Goal: Communication & Community: Ask a question

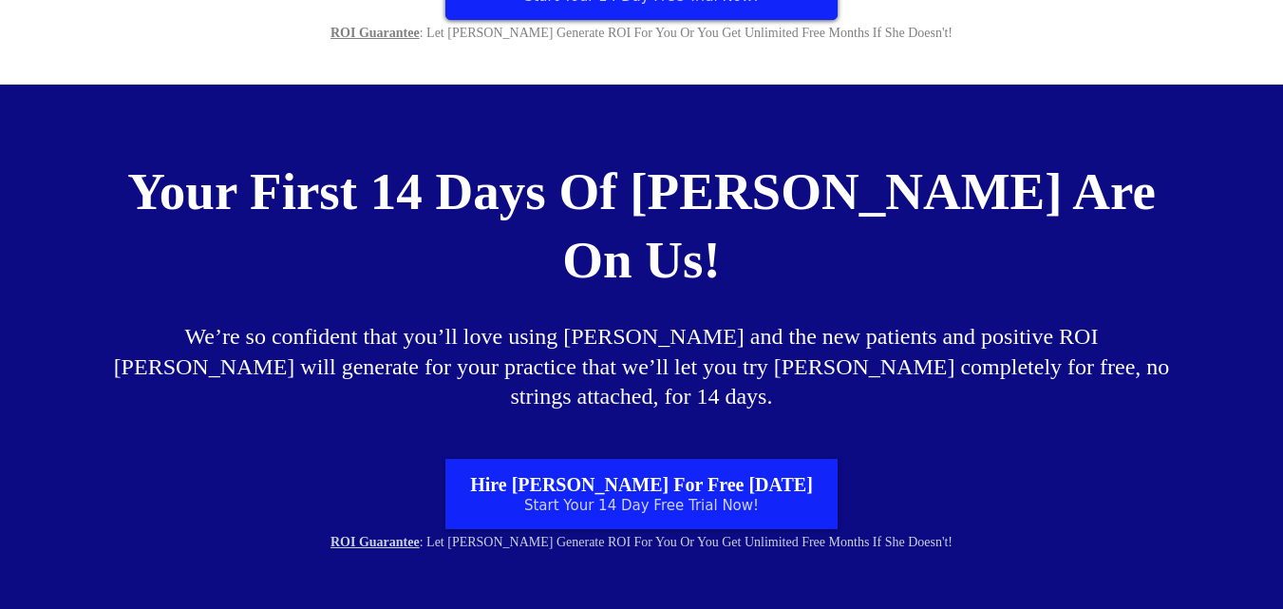
scroll to position [11531, 0]
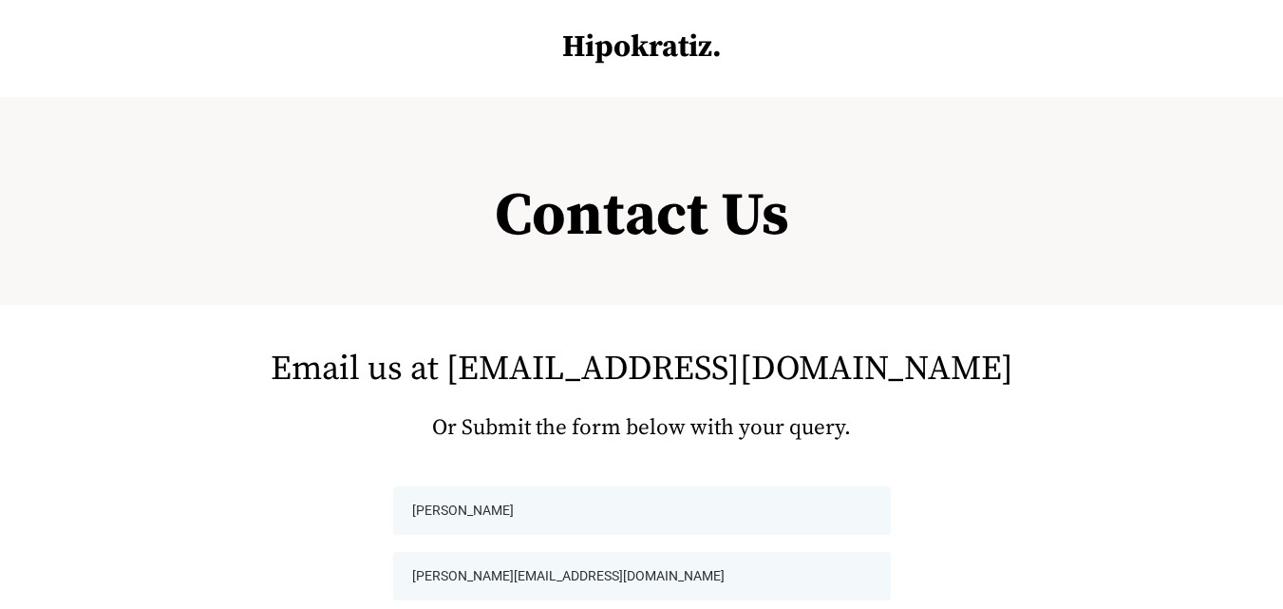
scroll to position [285, 0]
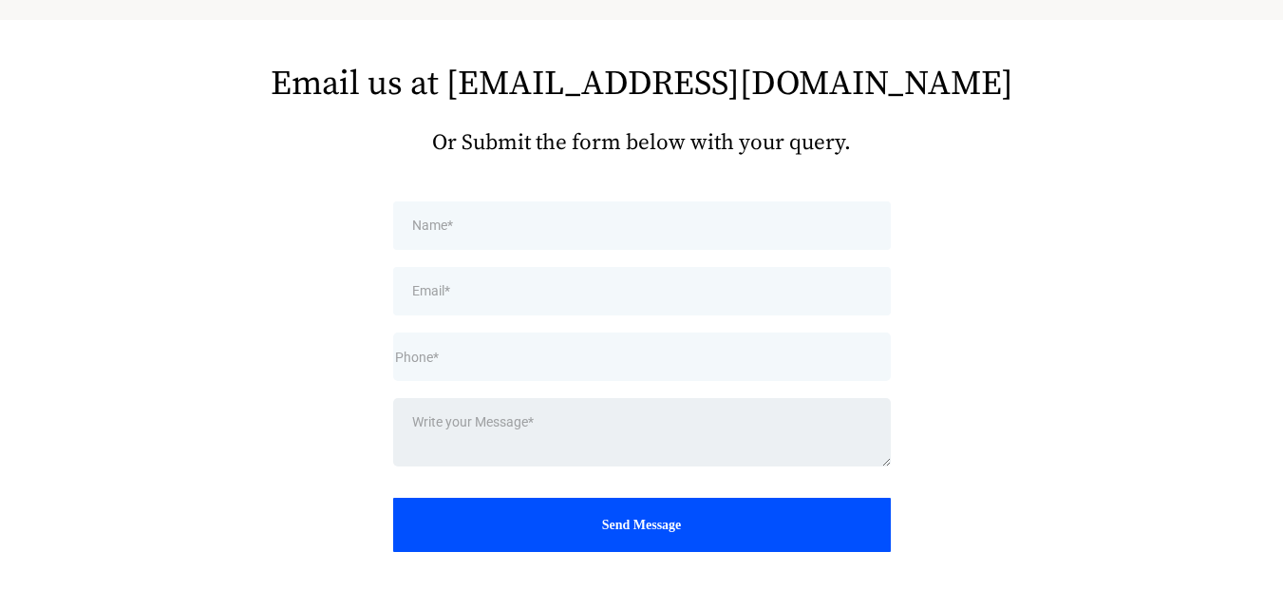
click at [755, 459] on textarea at bounding box center [641, 432] width 497 height 68
paste textarea "I’m local here in Tucson and currently working with several nearby facilities. …"
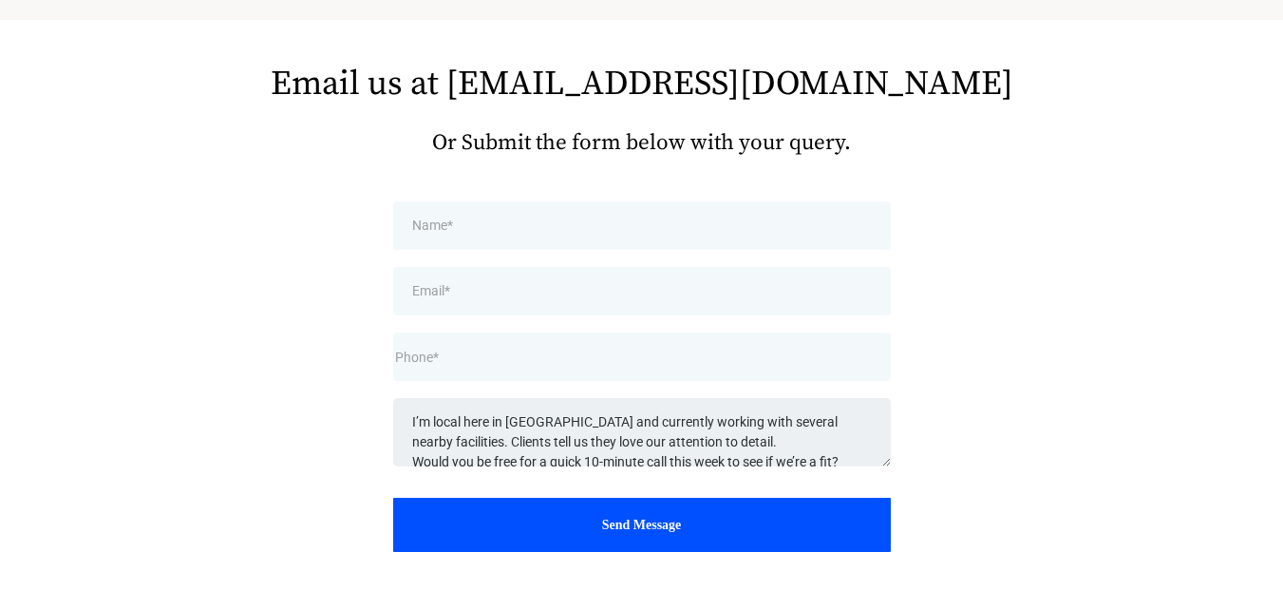
scroll to position [224, 0]
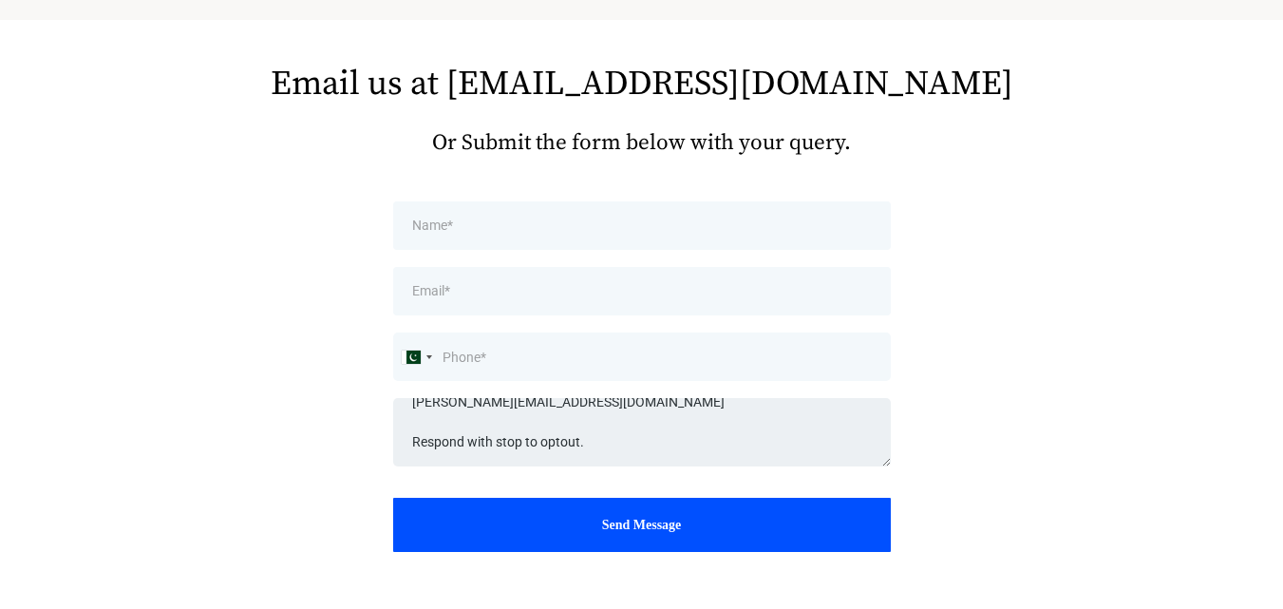
type textarea "I’m local here in Tucson and currently working with several nearby facilities. …"
click at [606, 356] on input "tel" at bounding box center [641, 356] width 497 height 48
type input "5207793294"
type input "Robin Sluss"
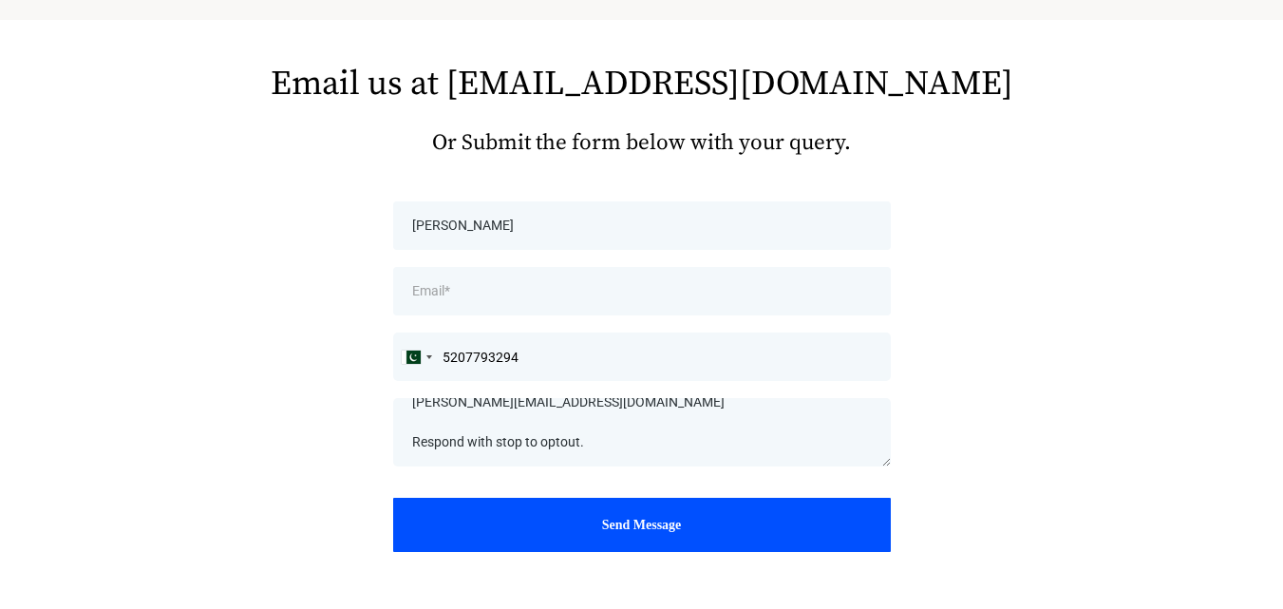
type input "robin@cleanerinarizona.com"
click at [434, 367] on div at bounding box center [416, 356] width 44 height 47
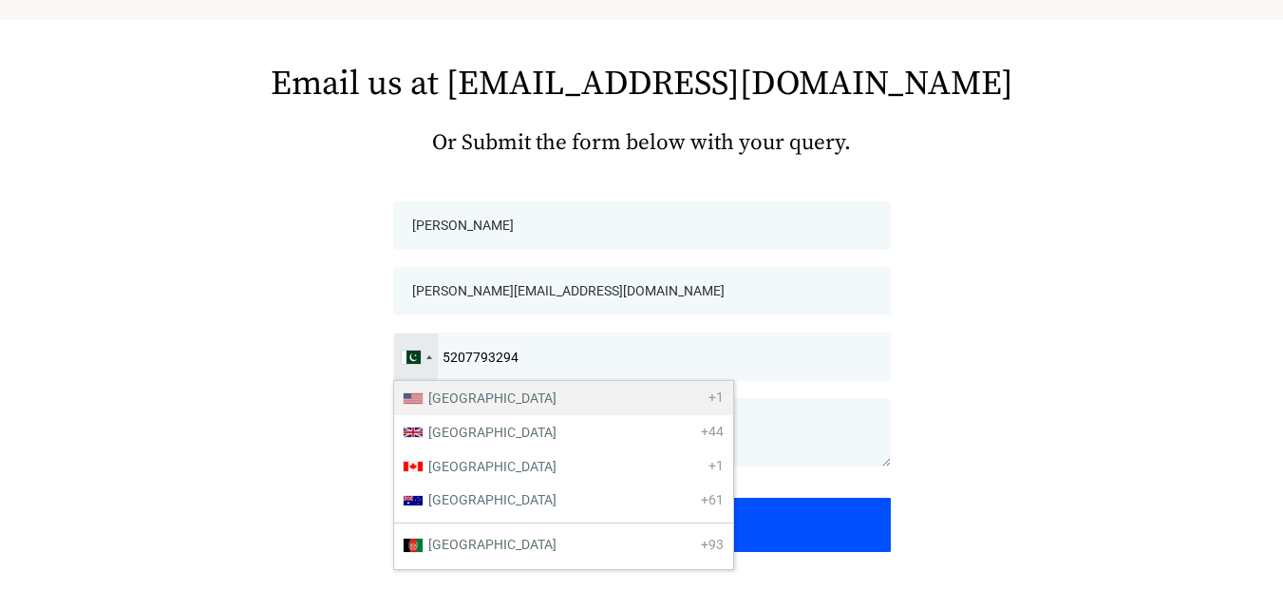
click at [610, 395] on li "United States +1" at bounding box center [563, 398] width 339 height 34
type input "(520) 779-3294"
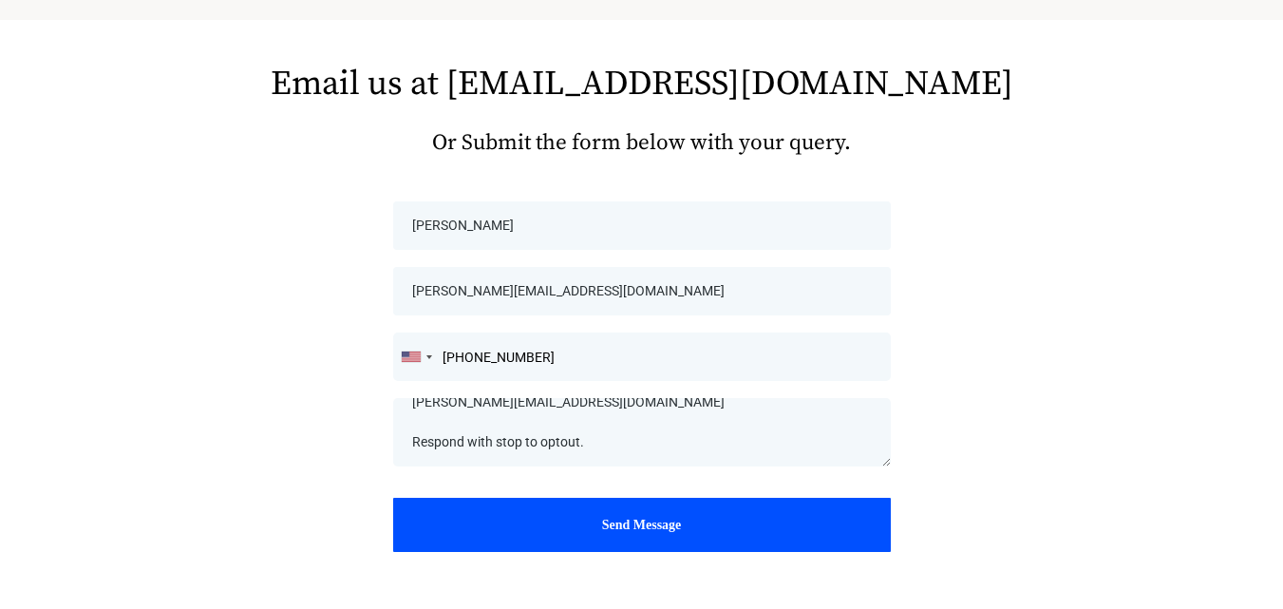
click at [620, 521] on div "Send Message" at bounding box center [641, 525] width 467 height 24
